Goal: Information Seeking & Learning: Get advice/opinions

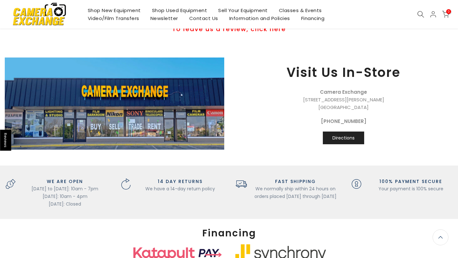
scroll to position [698, 0]
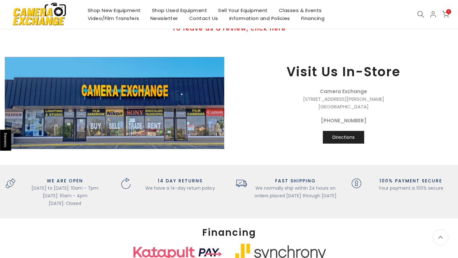
click at [7, 140] on span "Reviews" at bounding box center [5, 140] width 11 height 21
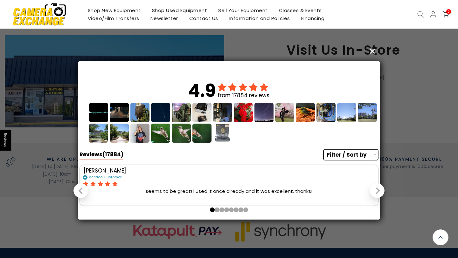
scroll to position [664, 0]
click at [378, 191] on div "Next slide" at bounding box center [376, 191] width 7 height 7
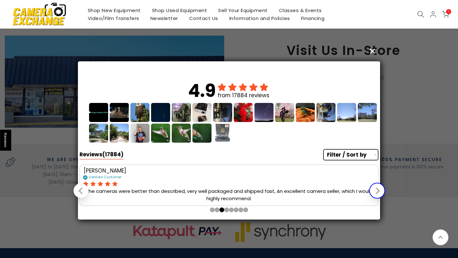
scroll to position [677, 0]
click at [377, 189] on div "Next slide" at bounding box center [376, 191] width 7 height 7
click at [375, 190] on div "Next slide" at bounding box center [376, 191] width 7 height 7
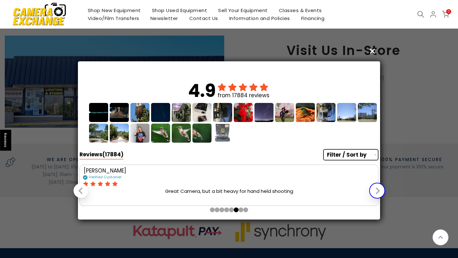
scroll to position [712, 0]
click at [375, 190] on div "Next slide" at bounding box center [376, 191] width 7 height 7
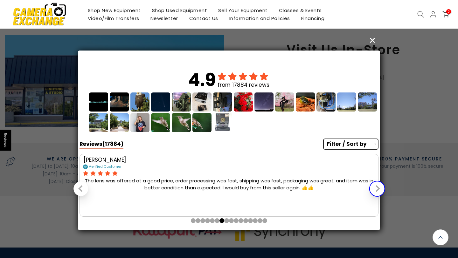
scroll to position [676, 0]
click at [375, 190] on div "Next slide" at bounding box center [376, 188] width 7 height 7
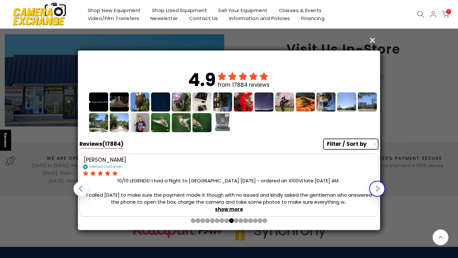
scroll to position [720, 0]
click at [377, 192] on button "Next slide" at bounding box center [377, 189] width 15 height 15
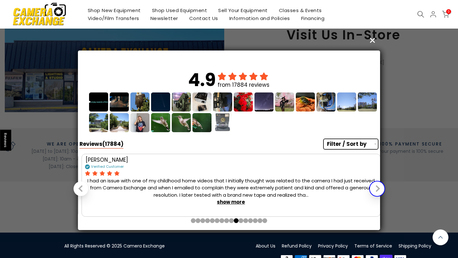
scroll to position [664, 0]
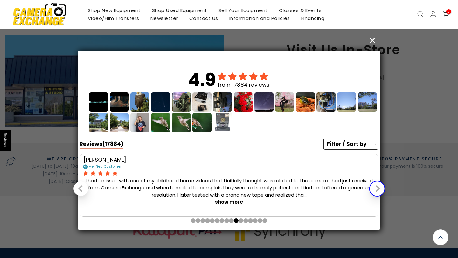
click at [377, 192] on button "Next slide" at bounding box center [377, 189] width 15 height 15
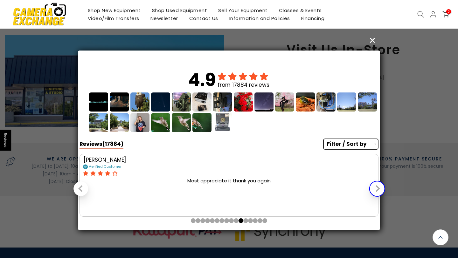
click at [377, 192] on button "Next slide" at bounding box center [377, 189] width 15 height 15
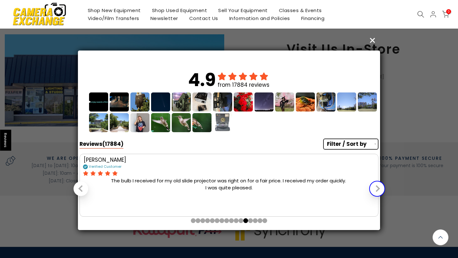
scroll to position [664, 0]
click at [377, 192] on button "Next slide" at bounding box center [377, 189] width 15 height 15
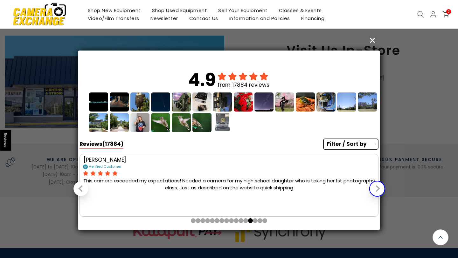
scroll to position [711, 0]
click at [374, 191] on button "Next slide" at bounding box center [377, 189] width 15 height 15
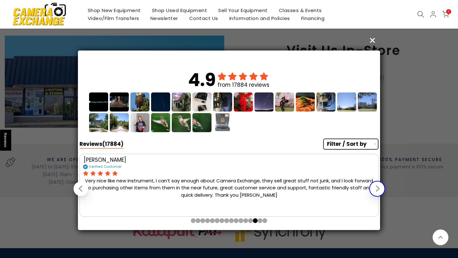
scroll to position [712, 0]
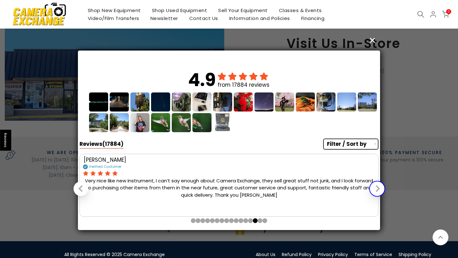
click at [374, 191] on button "Next slide" at bounding box center [377, 189] width 15 height 15
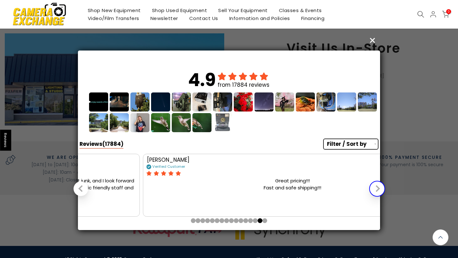
scroll to position [664, 0]
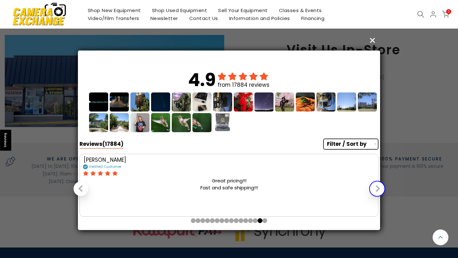
click at [374, 191] on button "Next slide" at bounding box center [377, 189] width 15 height 15
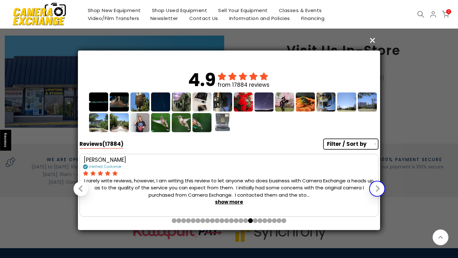
scroll to position [720, 0]
click at [374, 191] on button "Next slide" at bounding box center [377, 189] width 15 height 15
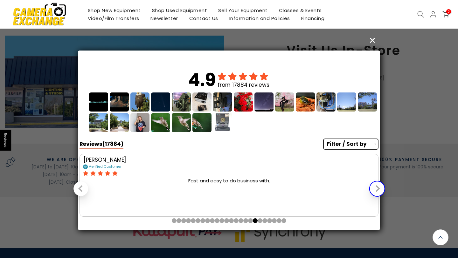
scroll to position [664, 0]
click at [374, 191] on button "Next slide" at bounding box center [377, 189] width 15 height 15
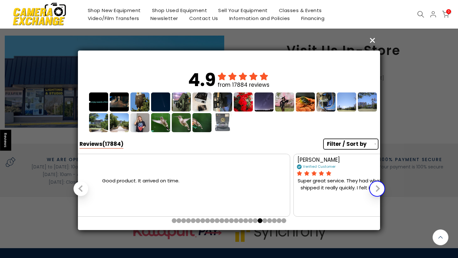
scroll to position [712, 0]
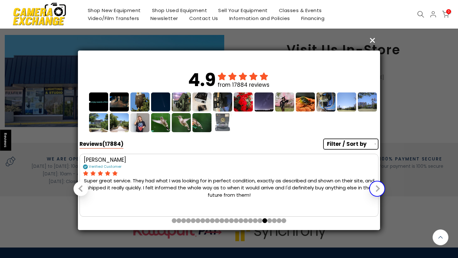
click at [372, 193] on button "Next slide" at bounding box center [377, 189] width 15 height 15
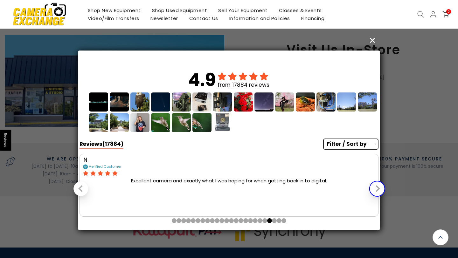
scroll to position [664, 0]
click at [374, 193] on button "Next slide" at bounding box center [377, 189] width 15 height 15
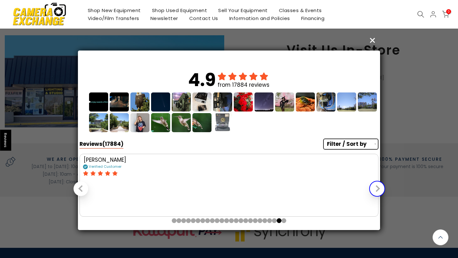
scroll to position [677, 0]
click at [374, 193] on button "Next slide" at bounding box center [377, 189] width 15 height 15
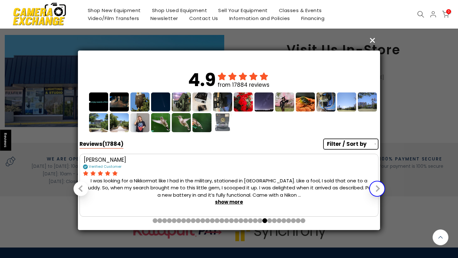
click at [374, 193] on button "Next slide" at bounding box center [377, 189] width 15 height 15
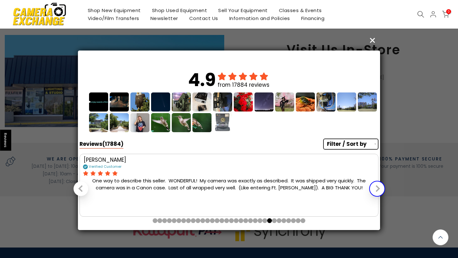
click at [374, 193] on button "Next slide" at bounding box center [377, 189] width 15 height 15
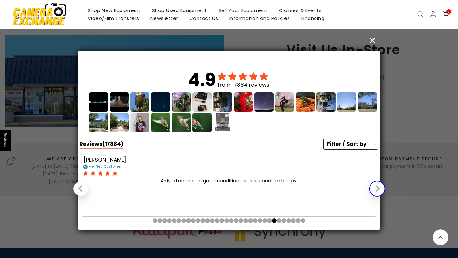
scroll to position [720, 0]
click at [374, 193] on button "Next slide" at bounding box center [377, 189] width 15 height 15
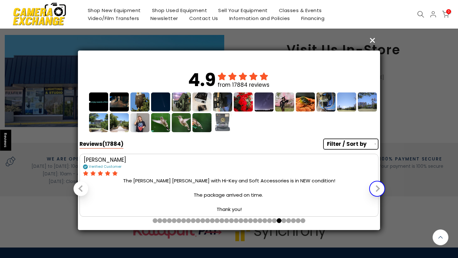
click at [374, 193] on button "Next slide" at bounding box center [377, 189] width 15 height 15
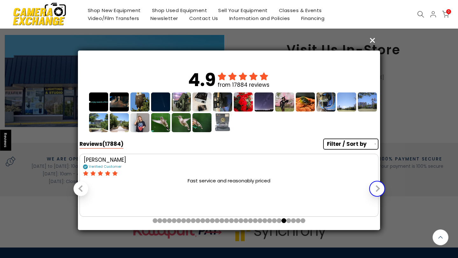
click at [374, 193] on button "Next slide" at bounding box center [377, 189] width 15 height 15
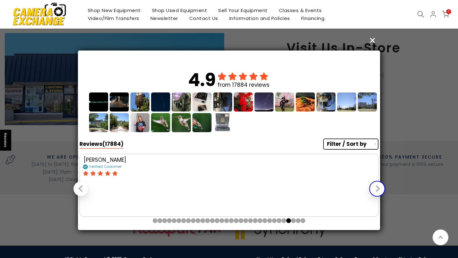
scroll to position [664, 0]
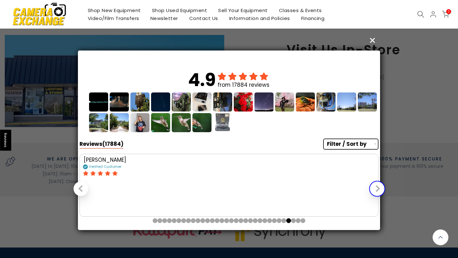
click at [374, 193] on button "Next slide" at bounding box center [377, 189] width 15 height 15
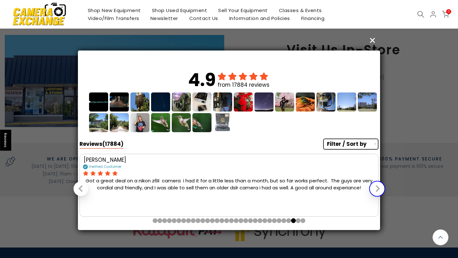
scroll to position [664, 0]
click at [374, 193] on button "Next slide" at bounding box center [377, 189] width 15 height 15
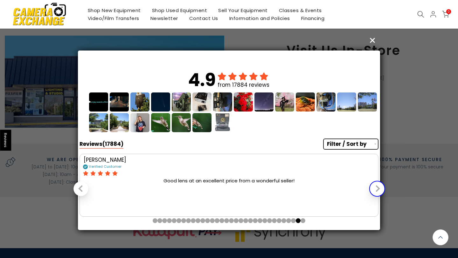
scroll to position [664, 0]
click at [374, 192] on button "Next slide" at bounding box center [377, 189] width 15 height 15
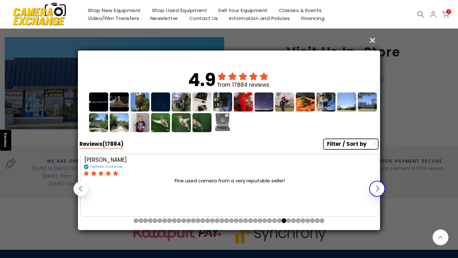
scroll to position [712, 0]
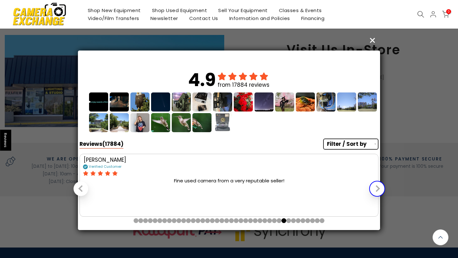
click at [374, 192] on button "Next slide" at bounding box center [377, 189] width 15 height 15
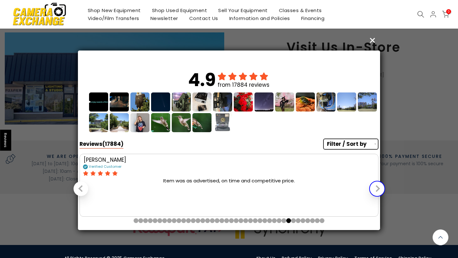
scroll to position [664, 0]
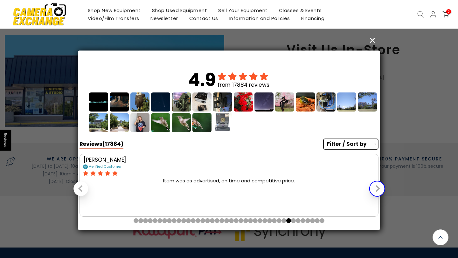
click at [374, 192] on button "Next slide" at bounding box center [377, 189] width 15 height 15
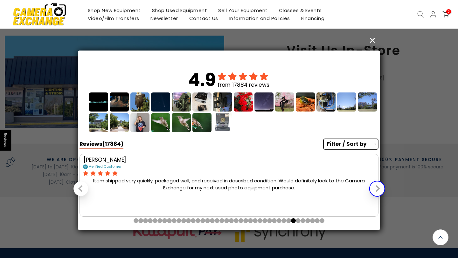
scroll to position [677, 0]
click at [374, 192] on button "Next slide" at bounding box center [377, 189] width 15 height 15
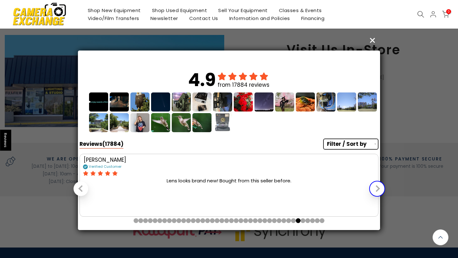
click at [374, 192] on button "Next slide" at bounding box center [377, 189] width 15 height 15
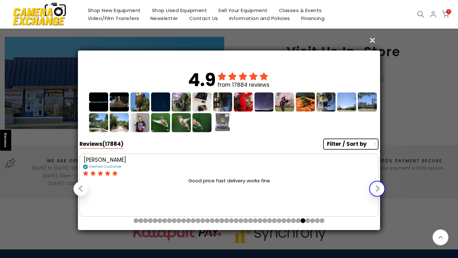
click at [374, 192] on button "Next slide" at bounding box center [377, 189] width 15 height 15
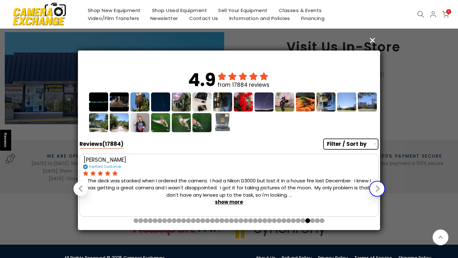
scroll to position [664, 0]
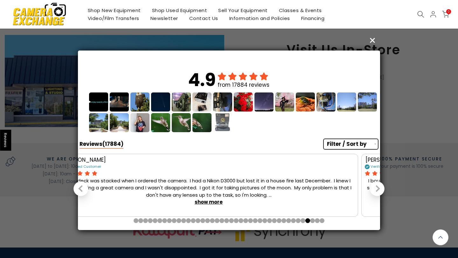
drag, startPoint x: 323, startPoint y: 196, endPoint x: 321, endPoint y: 191, distance: 5.2
click at [321, 191] on div "The deck was stacked when I ordered the camera. I had a Nikon D3000 but lost it…" at bounding box center [209, 191] width 292 height 29
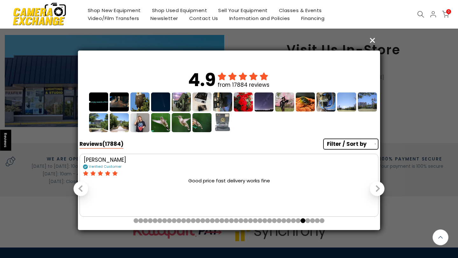
scroll to position [664, 0]
click at [262, 181] on div "Good price fast delivery works fine" at bounding box center [229, 180] width 292 height 7
click at [377, 190] on div "Next slide" at bounding box center [376, 188] width 7 height 7
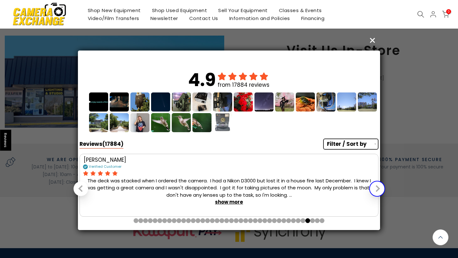
scroll to position [712, 0]
click at [377, 190] on div "Next slide" at bounding box center [376, 188] width 7 height 7
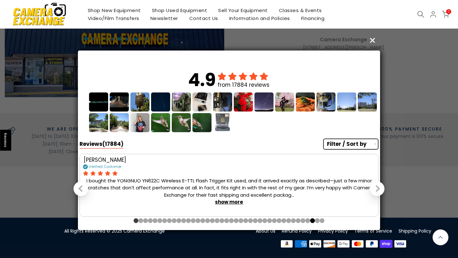
click at [135, 221] on button "Go to slide 0" at bounding box center [136, 220] width 5 height 5
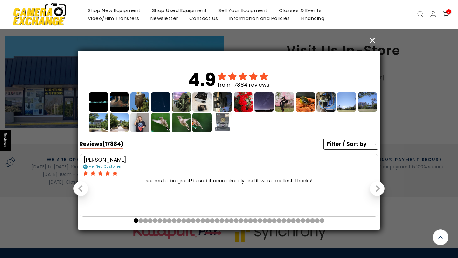
scroll to position [664, 0]
click at [377, 190] on div "Next slide" at bounding box center [376, 188] width 7 height 7
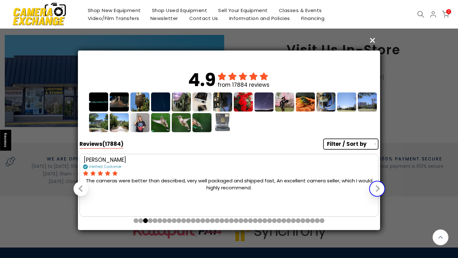
scroll to position [677, 0]
click at [374, 39] on icon "Close" at bounding box center [372, 40] width 6 height 6
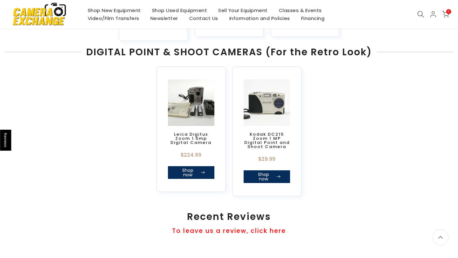
scroll to position [496, 0]
